Goal: Check status

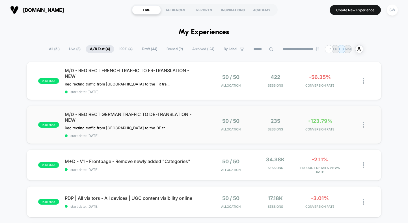
click at [215, 120] on div "50 / 50 Allocation" at bounding box center [231, 124] width 42 height 13
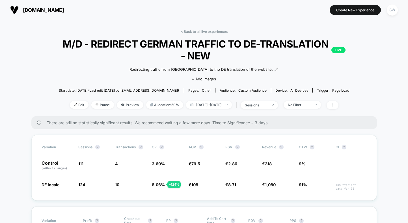
click at [205, 31] on link "< Back to all live experiences" at bounding box center [204, 31] width 47 height 4
